Goal: Information Seeking & Learning: Learn about a topic

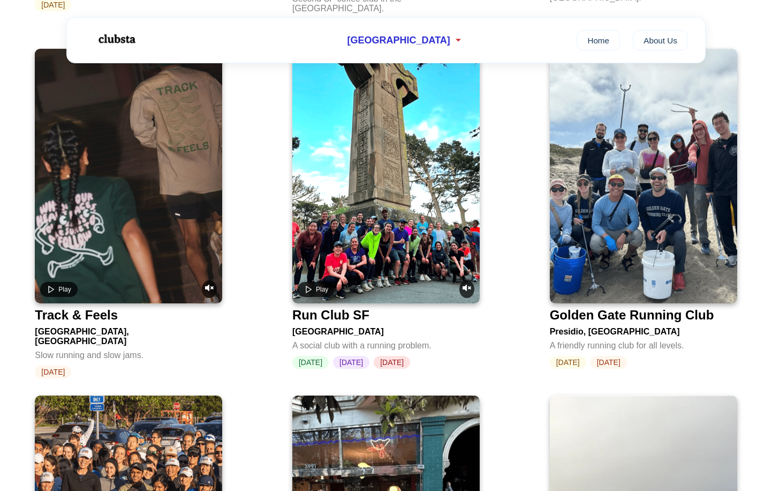
scroll to position [1140, 0]
click at [53, 284] on icon "Play video" at bounding box center [51, 288] width 9 height 9
click at [51, 284] on icon "Play video" at bounding box center [51, 288] width 9 height 9
click at [102, 234] on video at bounding box center [128, 175] width 187 height 254
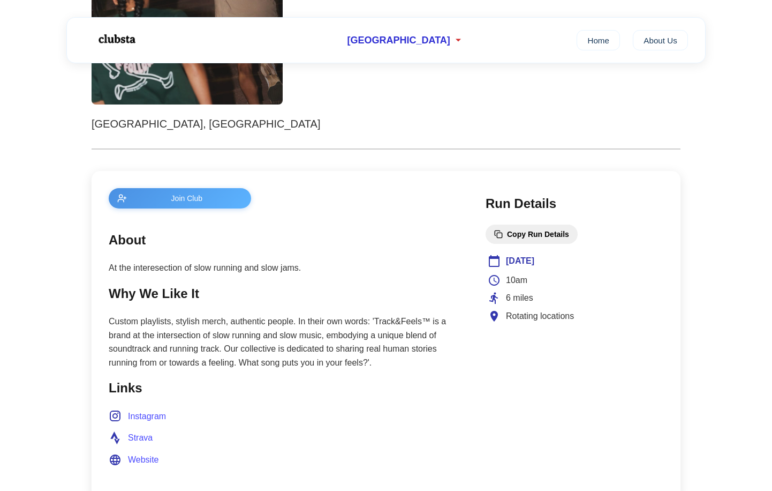
scroll to position [289, 0]
click at [264, 323] on p "Custom playlists, stylish merch, authentic people. In their own words: 'Track&F…" at bounding box center [287, 341] width 356 height 55
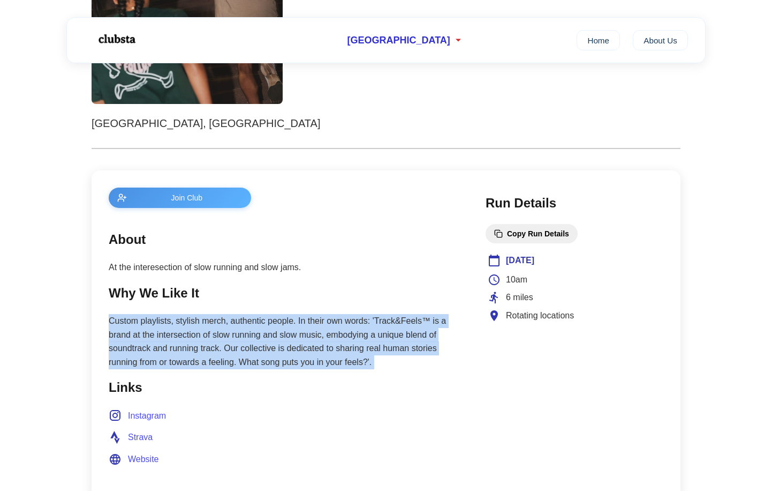
click at [264, 323] on p "Custom playlists, stylish merch, authentic people. In their own words: 'Track&F…" at bounding box center [287, 341] width 356 height 55
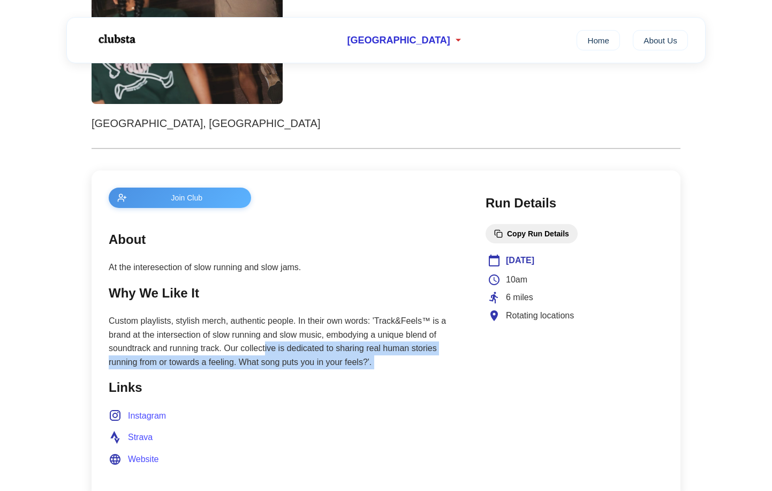
drag, startPoint x: 264, startPoint y: 323, endPoint x: 265, endPoint y: 346, distance: 23.6
click at [265, 346] on p "Custom playlists, stylish merch, authentic people. In their own words: 'Track&F…" at bounding box center [287, 341] width 356 height 55
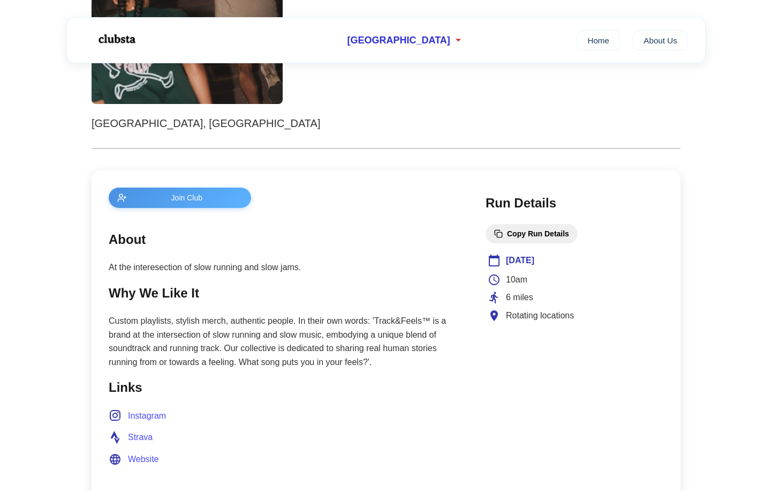
click at [166, 244] on h2 "About" at bounding box center [287, 239] width 356 height 20
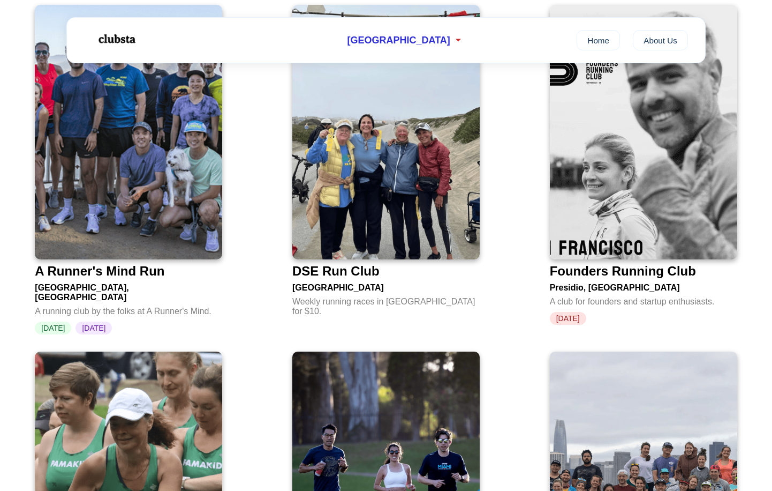
scroll to position [2258, 0]
